Goal: Check status: Check status

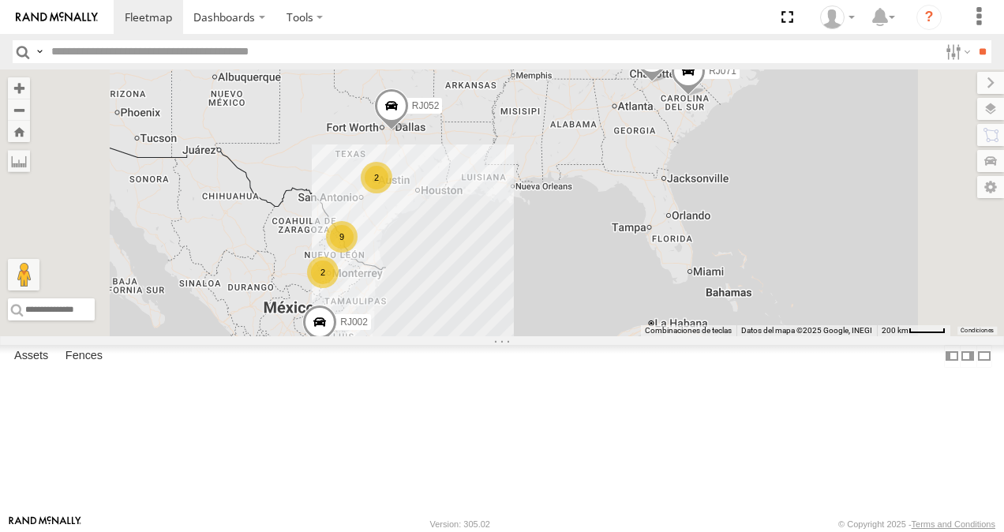
scroll to position [316, 0]
click at [0, 0] on div "RJ014 XPD GLOBAL" at bounding box center [0, 0] width 0 height 0
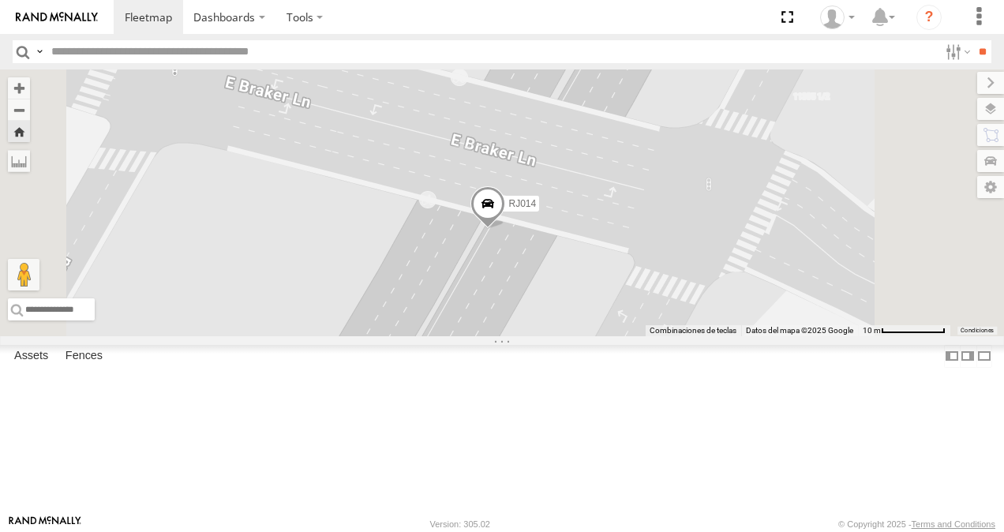
drag, startPoint x: 432, startPoint y: 453, endPoint x: 596, endPoint y: 385, distance: 178.3
click at [773, 336] on div "RJ014 Combinaciones de teclas Datos del mapa Datos del mapa ©2025 Google Datos …" at bounding box center [502, 202] width 1004 height 267
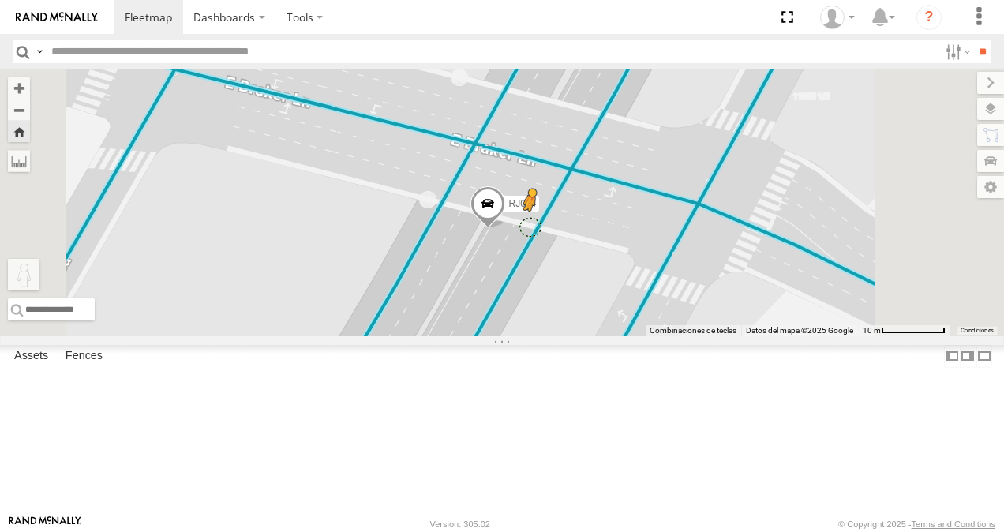
drag, startPoint x: 423, startPoint y: 454, endPoint x: 737, endPoint y: 317, distance: 342.4
click at [737, 317] on div "RJ014 Para activar la función de arrastrar con el teclado, presiona Alt + Intro…" at bounding box center [502, 202] width 1004 height 267
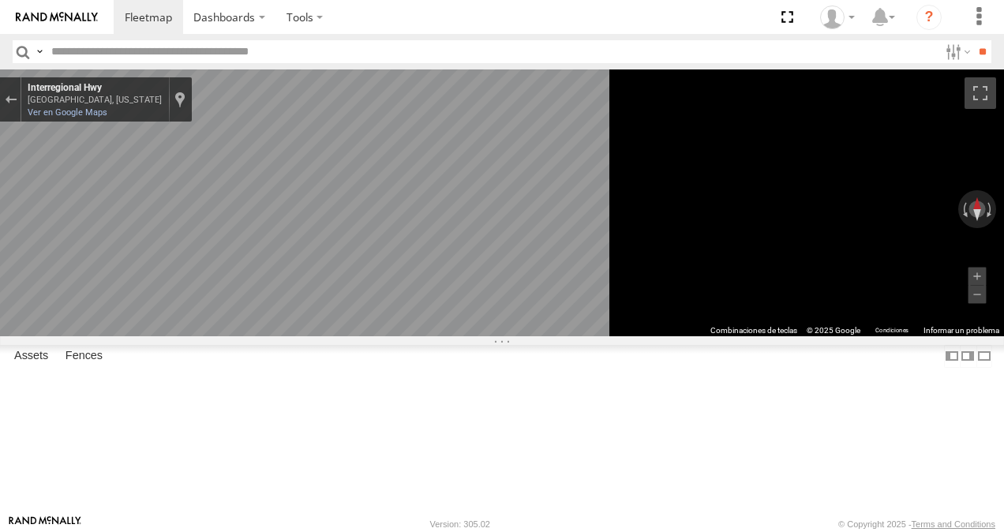
click at [162, 101] on div "[GEOGRAPHIC_DATA], [US_STATE]" at bounding box center [95, 100] width 134 height 10
copy div "[GEOGRAPHIC_DATA], [US_STATE] Interregional Hwy"
